Goal: Find specific page/section: Find specific page/section

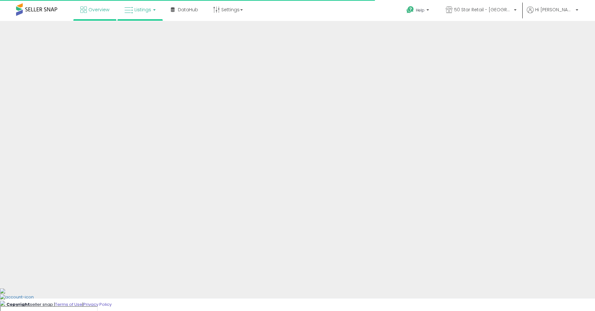
click at [136, 10] on span "Listings" at bounding box center [142, 9] width 17 height 6
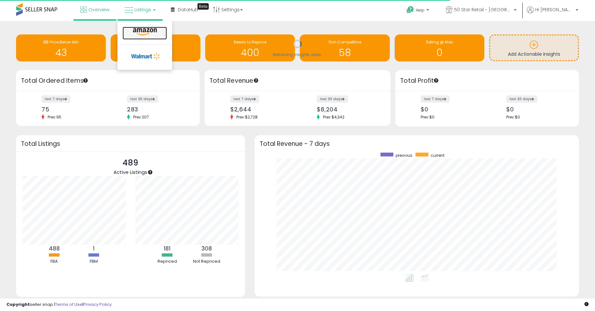
click at [137, 28] on icon at bounding box center [145, 32] width 28 height 8
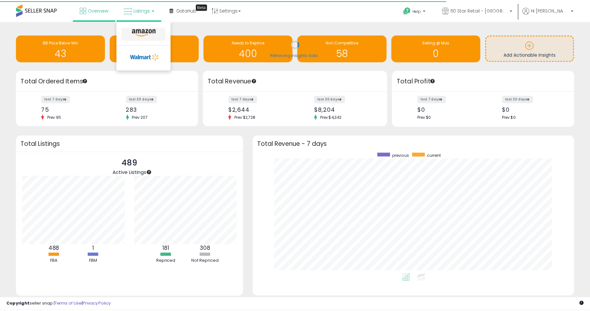
scroll to position [321649, 321461]
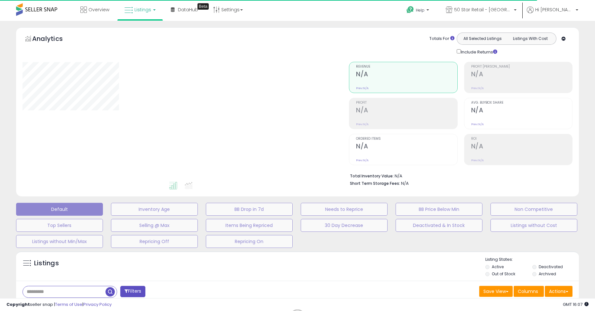
click at [133, 21] on div "**********" at bounding box center [297, 216] width 595 height 390
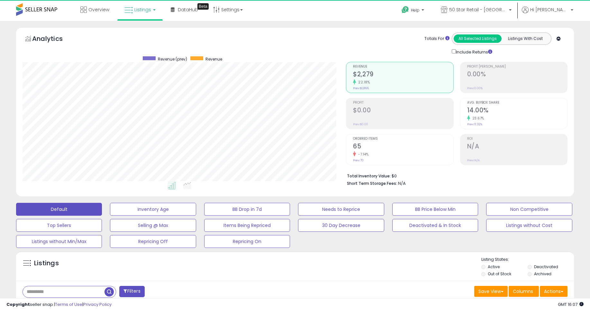
drag, startPoint x: 124, startPoint y: 21, endPoint x: 116, endPoint y: 24, distance: 8.5
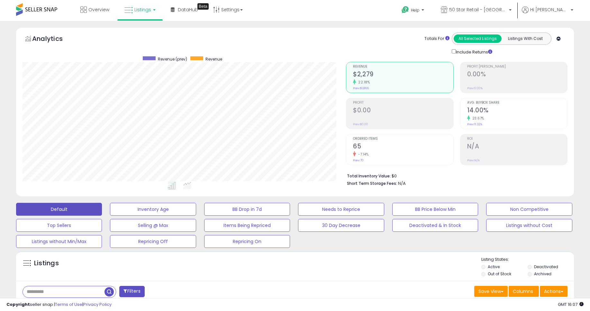
scroll to position [132, 324]
click at [283, 42] on div "Analytics Totals For All Selected Listings Listings With Cost Include Returns" at bounding box center [295, 43] width 545 height 23
